Goal: Transaction & Acquisition: Book appointment/travel/reservation

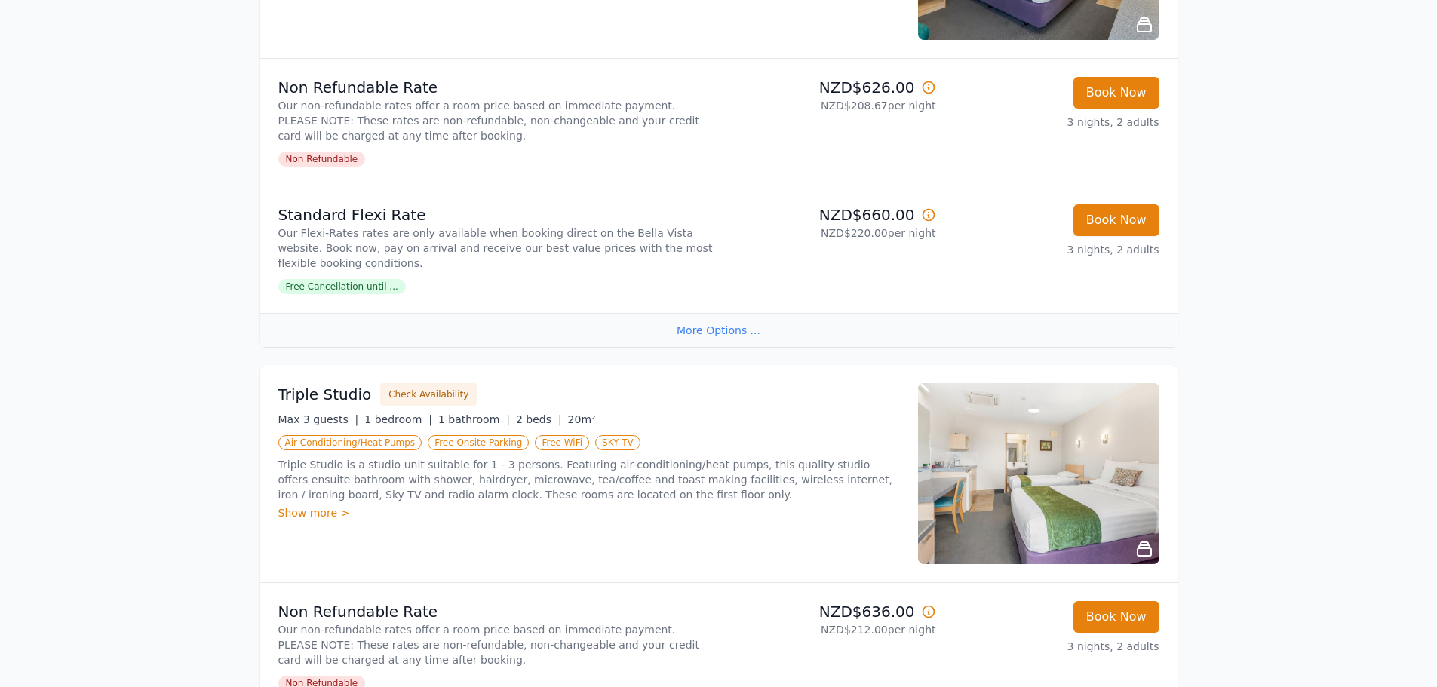
scroll to position [905, 0]
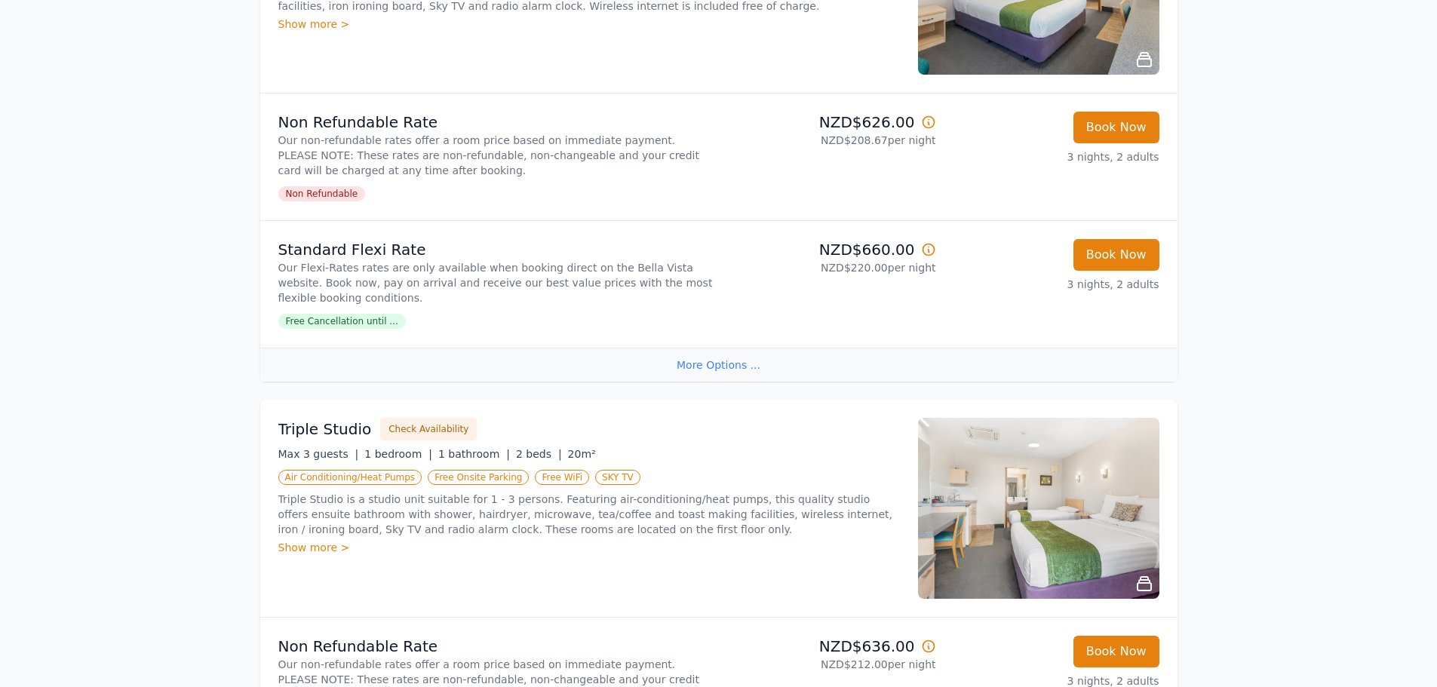
click at [368, 315] on span "Free Cancellation until ..." at bounding box center [341, 321] width 127 height 15
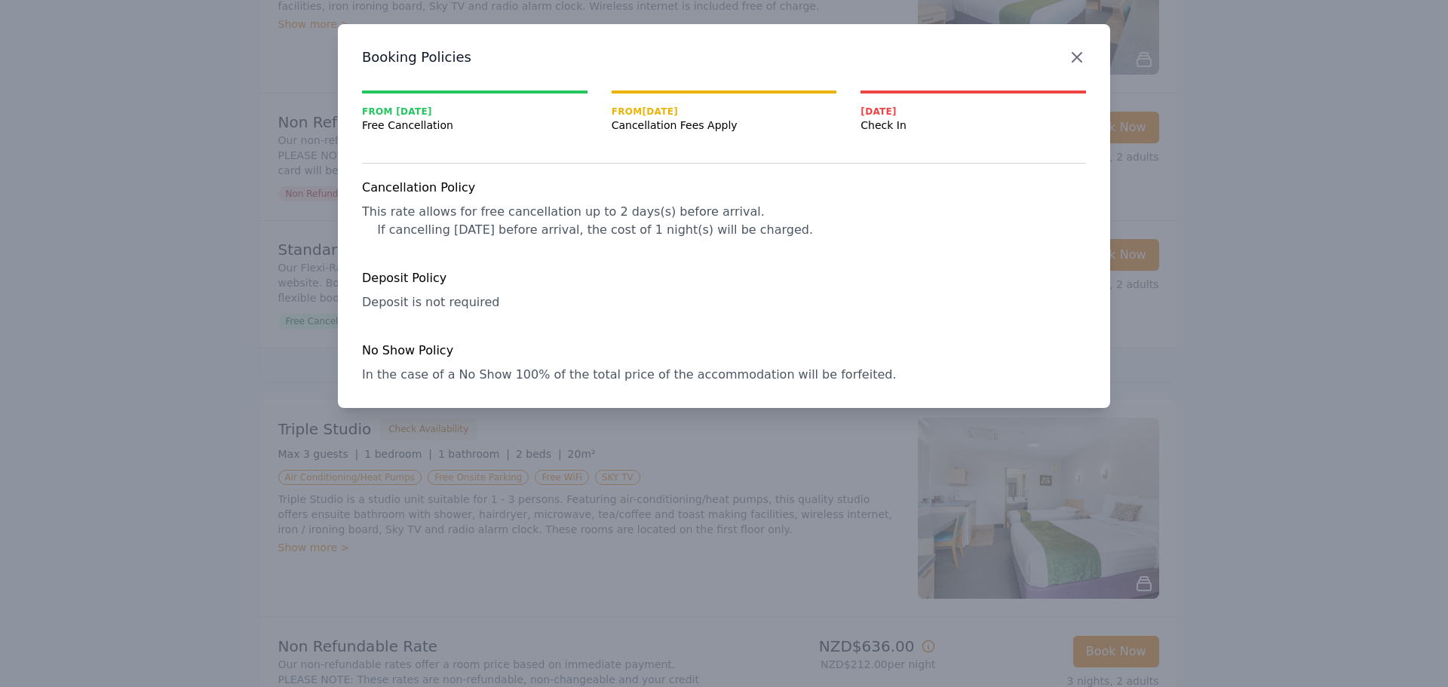
click at [1075, 56] on icon "button" at bounding box center [1076, 57] width 9 height 9
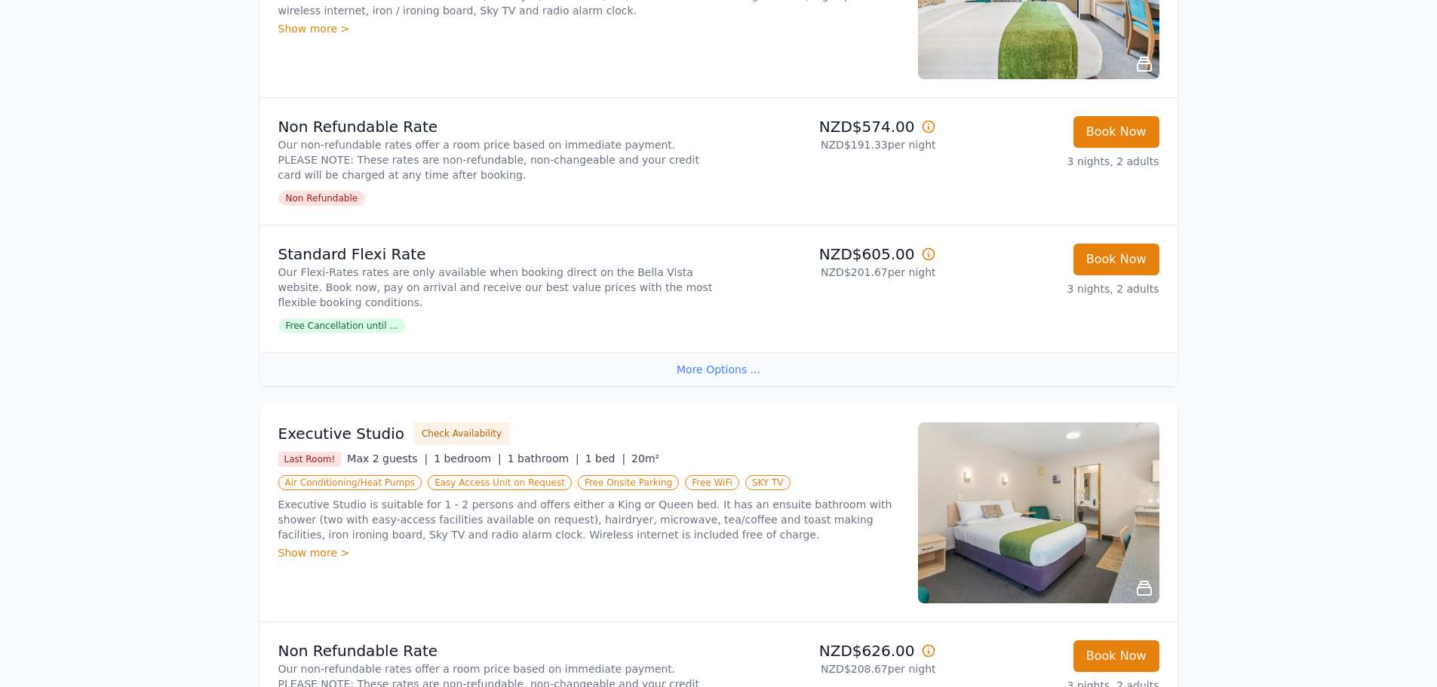
scroll to position [377, 0]
click at [351, 327] on span "Free Cancellation until ..." at bounding box center [341, 325] width 127 height 15
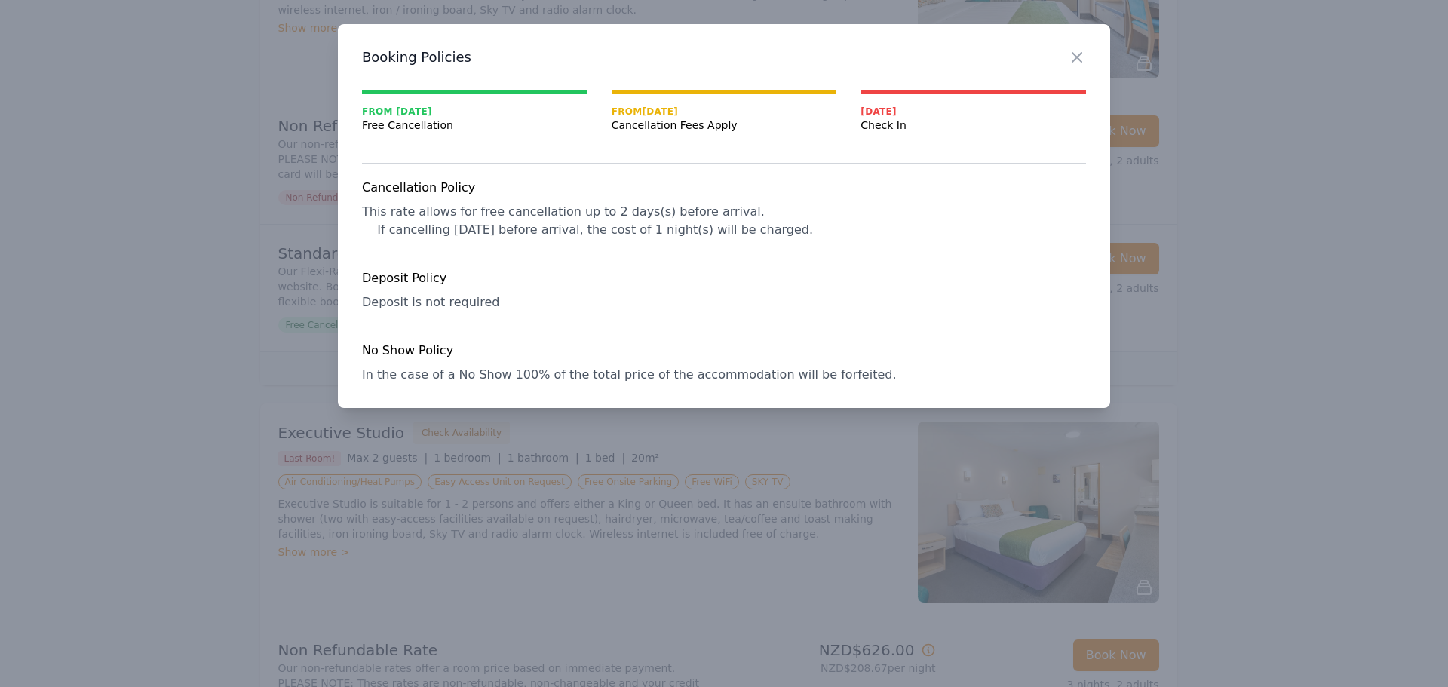
click at [211, 366] on div at bounding box center [724, 343] width 1448 height 687
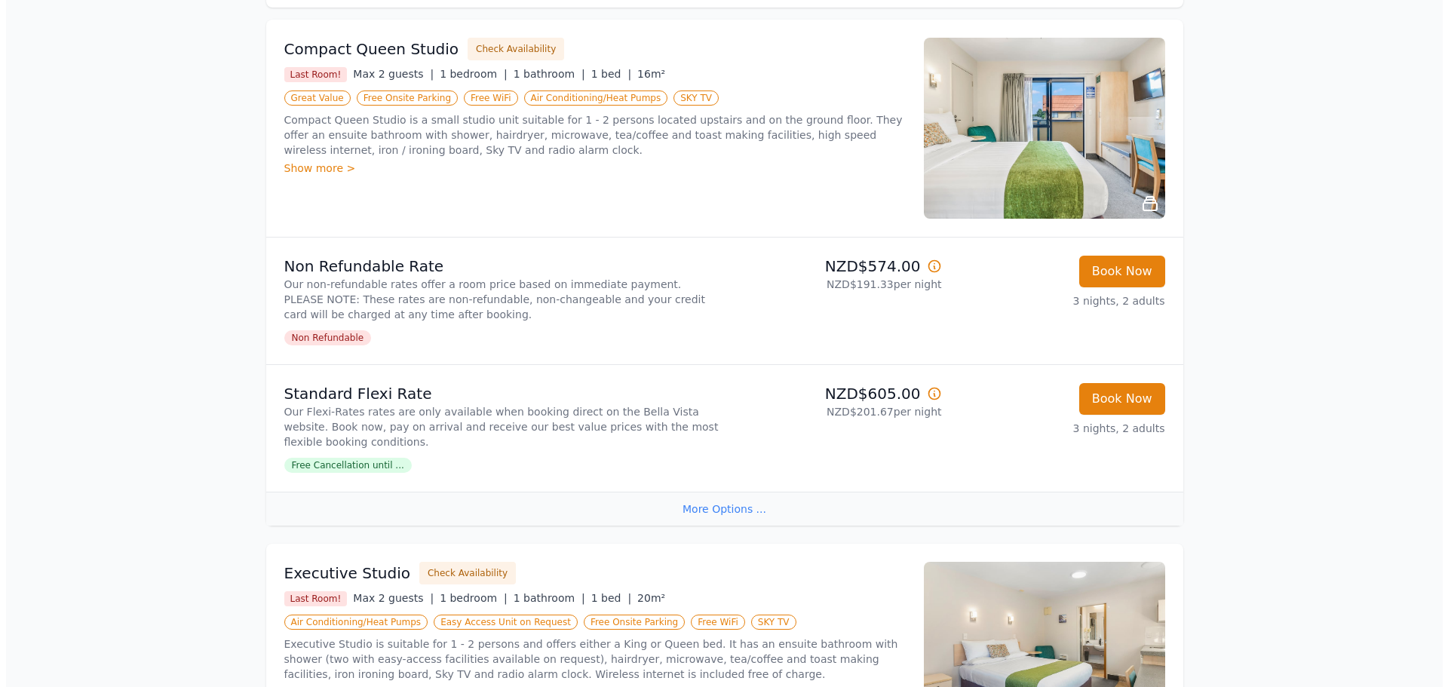
scroll to position [226, 0]
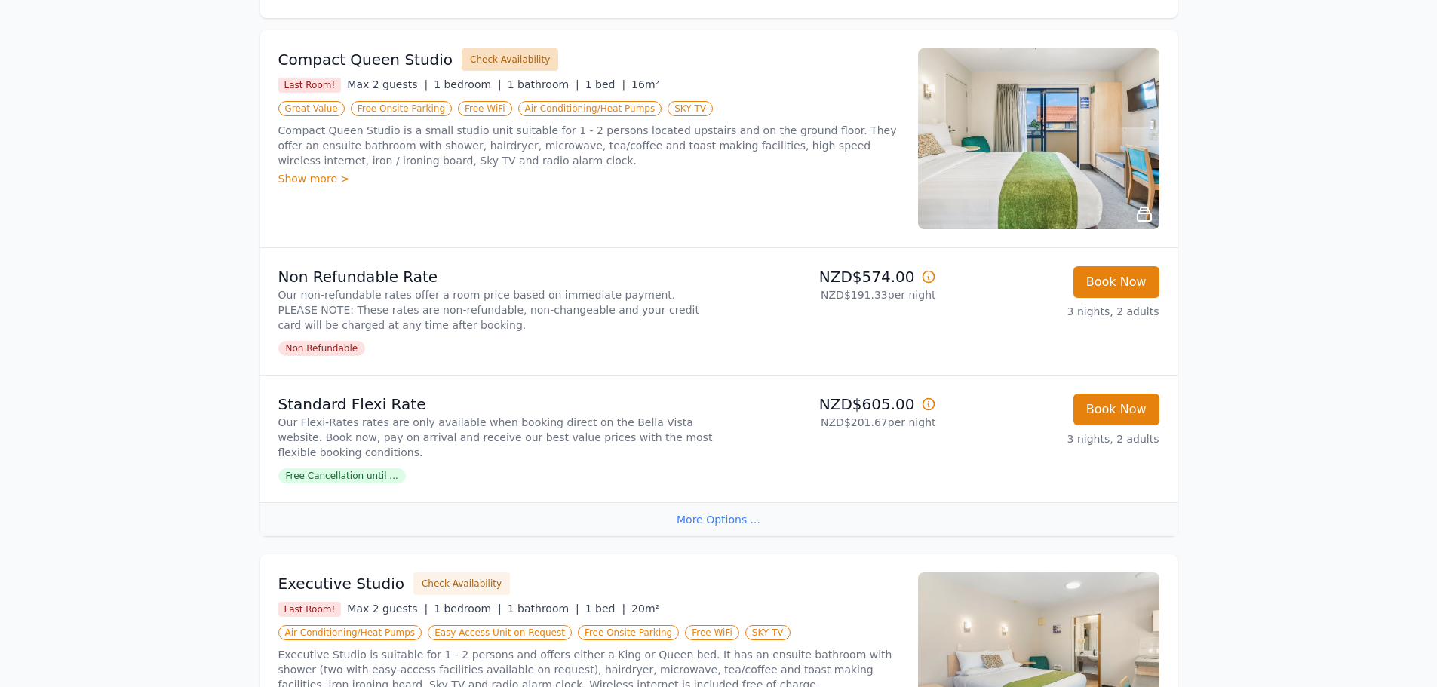
click at [472, 59] on button "Check Availability" at bounding box center [510, 59] width 97 height 23
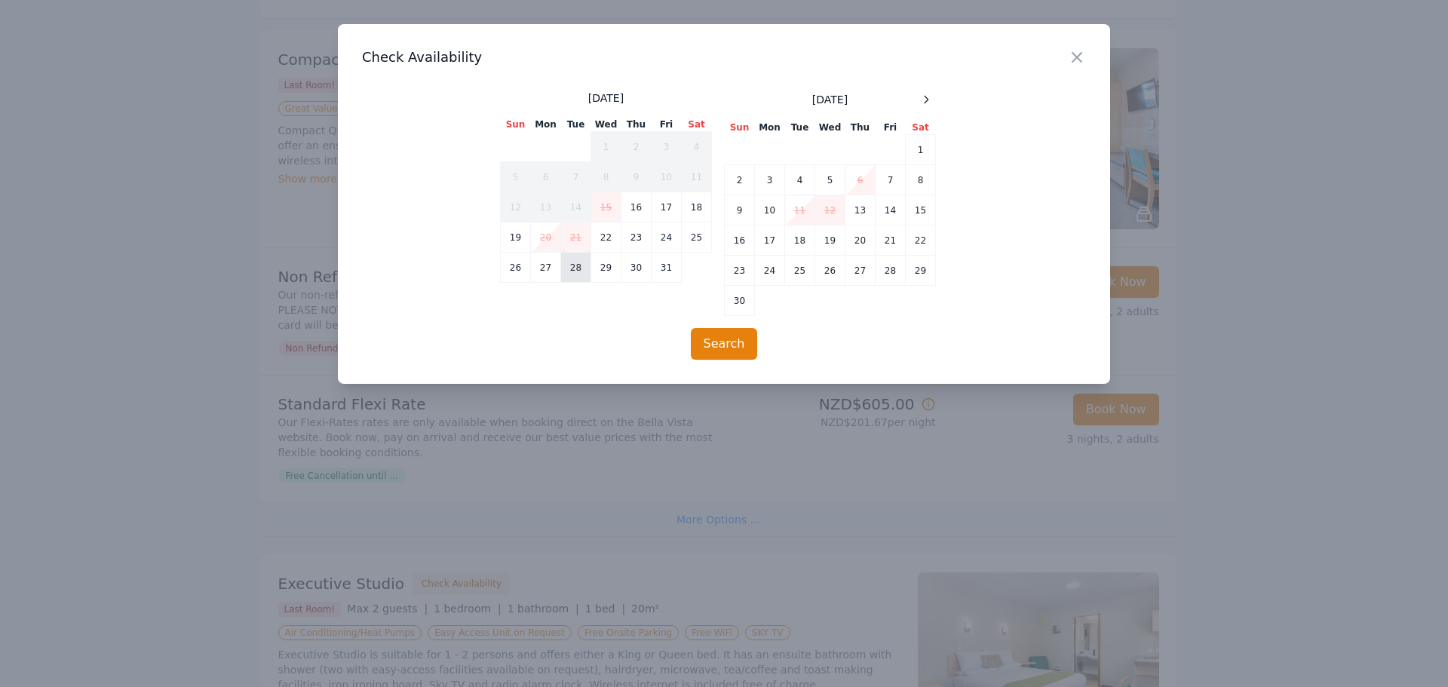
click at [580, 272] on td "28" at bounding box center [576, 268] width 30 height 30
click at [664, 274] on td "31" at bounding box center [667, 268] width 30 height 30
click at [722, 342] on button "Search" at bounding box center [724, 344] width 67 height 32
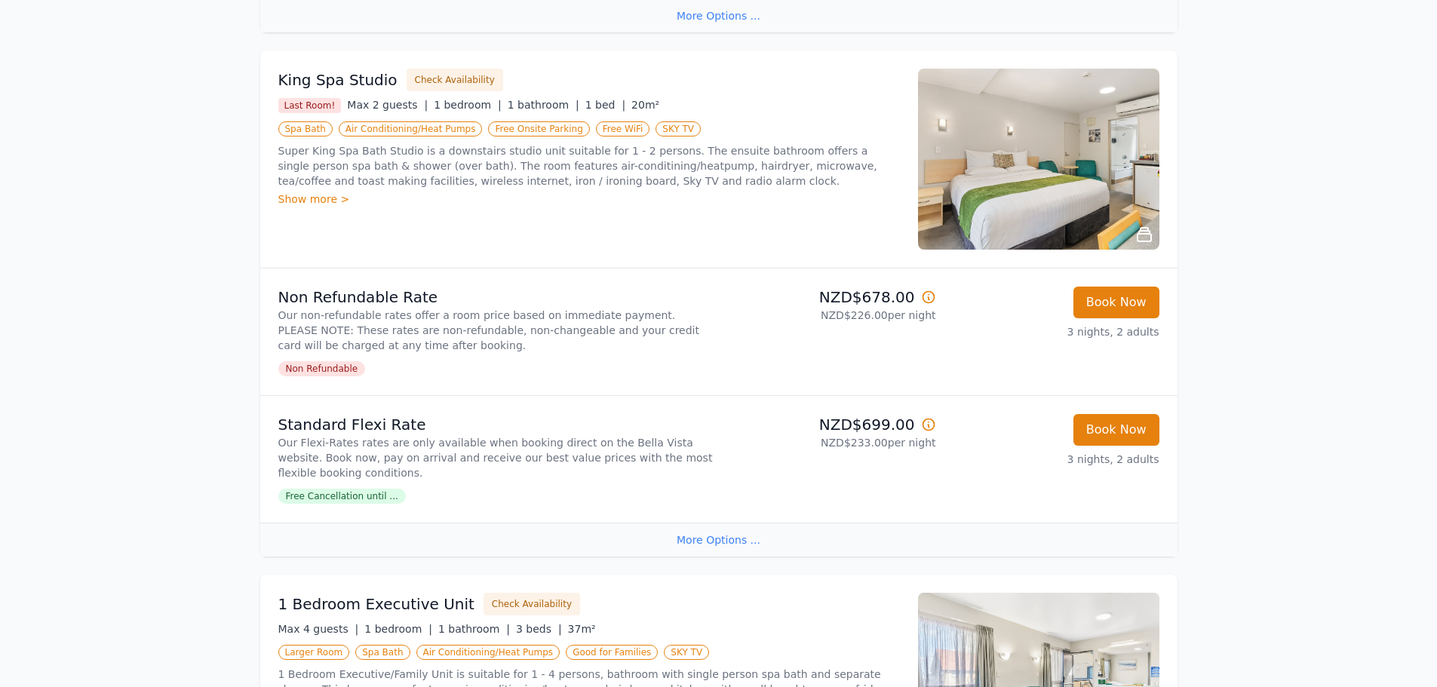
scroll to position [1740, 0]
